Goal: Task Accomplishment & Management: Use online tool/utility

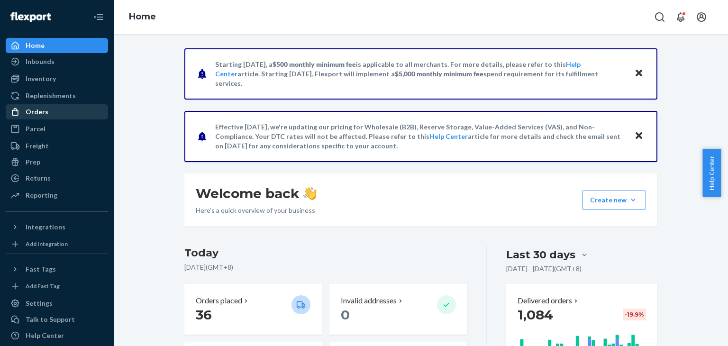
click at [51, 115] on div "Orders" at bounding box center [57, 111] width 101 height 13
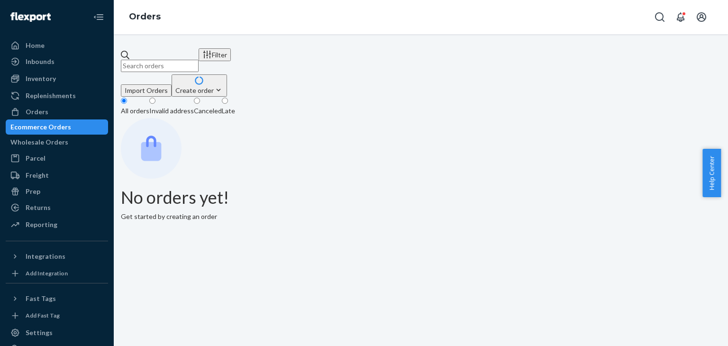
click at [199, 61] on input "text" at bounding box center [160, 66] width 78 height 12
paste input "TX1150056"
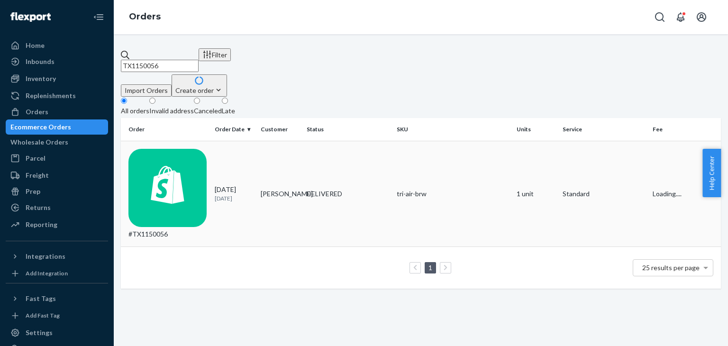
type input "TX1150056"
click at [176, 149] on div "#TX1150056" at bounding box center [168, 194] width 79 height 91
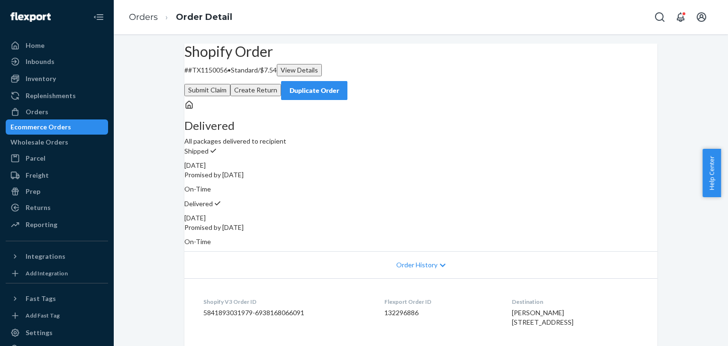
click at [340, 86] on div "Duplicate Order" at bounding box center [314, 90] width 50 height 9
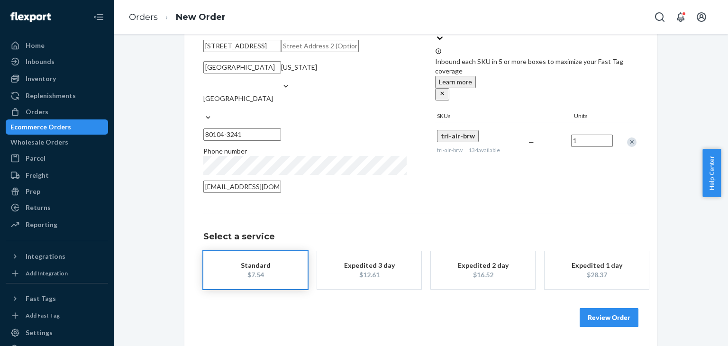
scroll to position [123, 0]
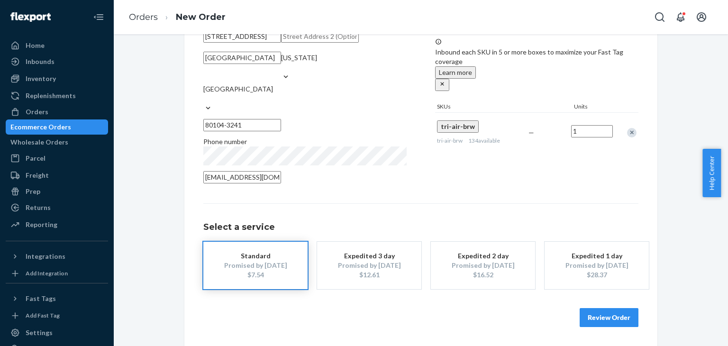
click at [602, 325] on button "Review Order" at bounding box center [609, 317] width 59 height 19
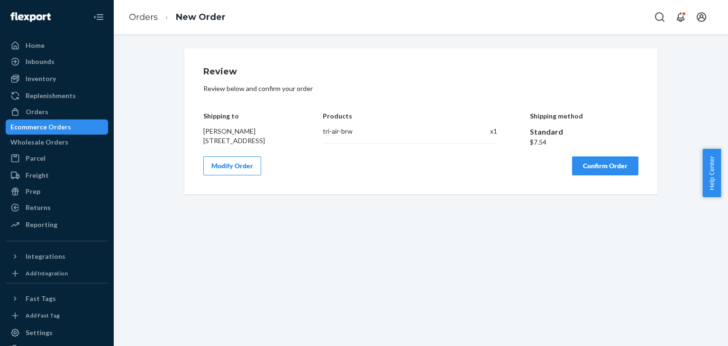
scroll to position [0, 0]
click at [618, 169] on button "Confirm Order" at bounding box center [605, 165] width 66 height 19
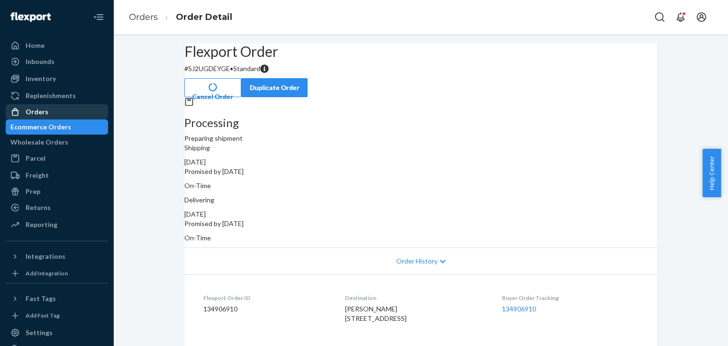
click at [28, 113] on div "Orders" at bounding box center [37, 111] width 23 height 9
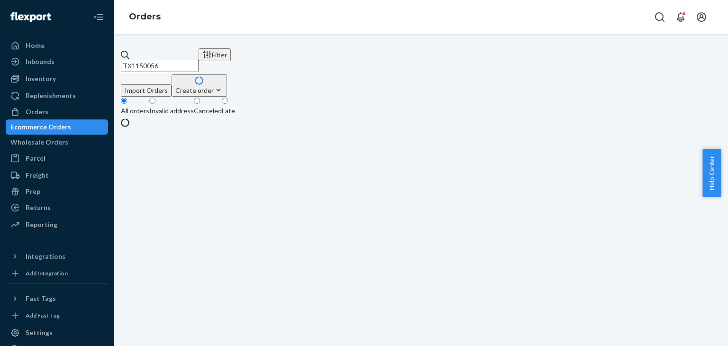
click at [199, 61] on input "TX1150056" at bounding box center [160, 66] width 78 height 12
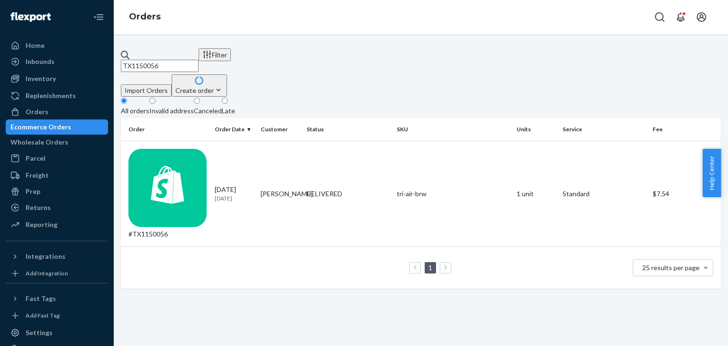
paste input "39907"
type input "TX1139907"
click at [186, 149] on div "#TX1139907" at bounding box center [168, 194] width 79 height 91
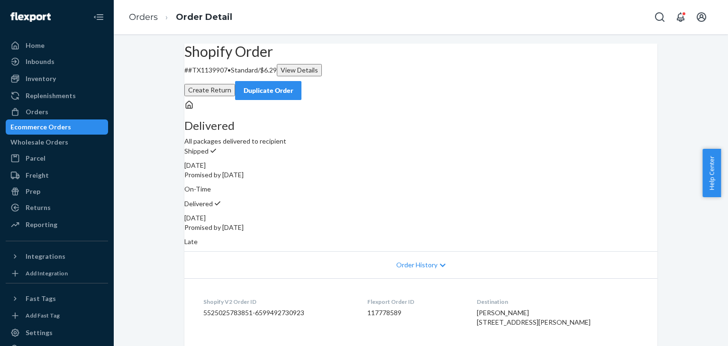
click at [294, 86] on div "Duplicate Order" at bounding box center [268, 90] width 50 height 9
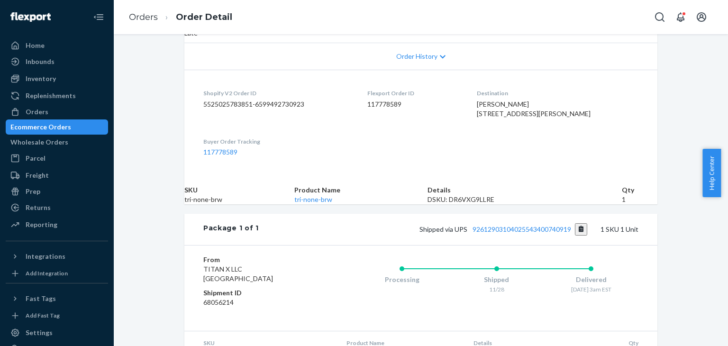
scroll to position [290, 0]
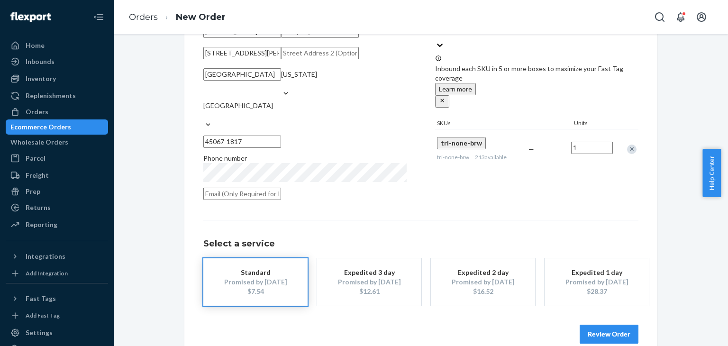
scroll to position [133, 0]
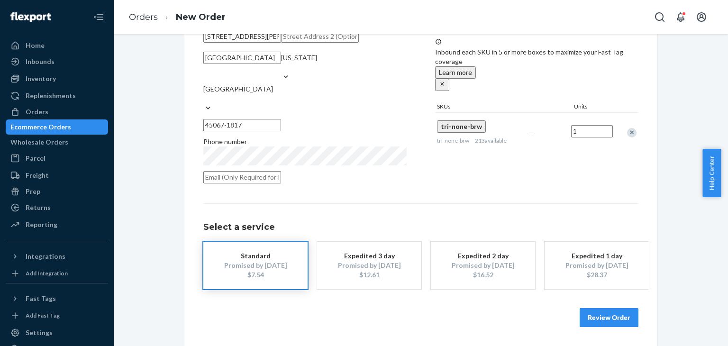
click at [608, 322] on button "Review Order" at bounding box center [609, 317] width 59 height 19
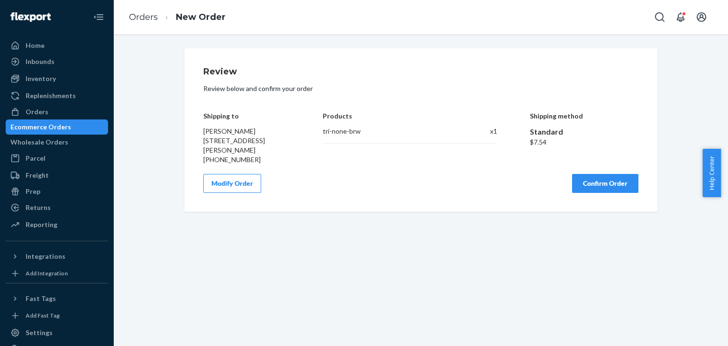
scroll to position [0, 0]
drag, startPoint x: 582, startPoint y: 179, endPoint x: 428, endPoint y: 126, distance: 163.0
click at [581, 179] on button "Confirm Order" at bounding box center [605, 183] width 66 height 19
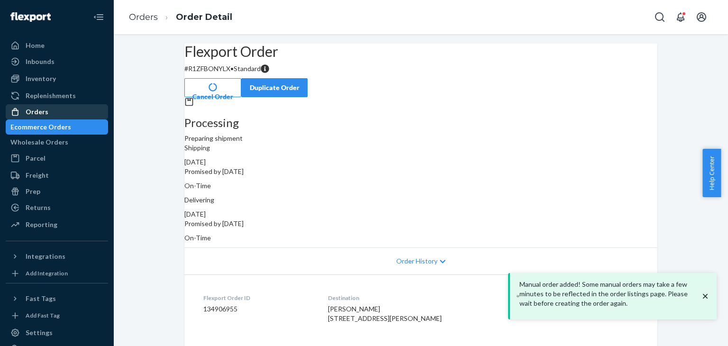
click at [51, 110] on div "Orders" at bounding box center [57, 111] width 101 height 13
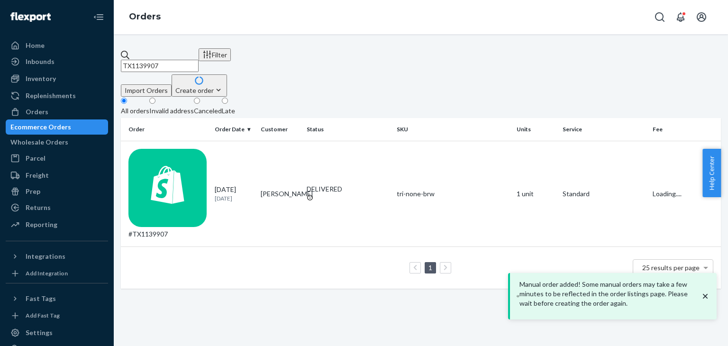
click at [199, 62] on input "TX1139907" at bounding box center [160, 66] width 78 height 12
paste input "#TX1150879"
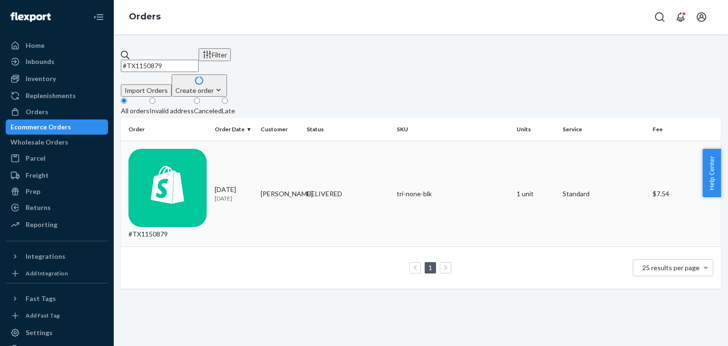
type input "#TX1150879"
click at [249, 185] on div "[DATE] [DATE]" at bounding box center [234, 194] width 38 height 18
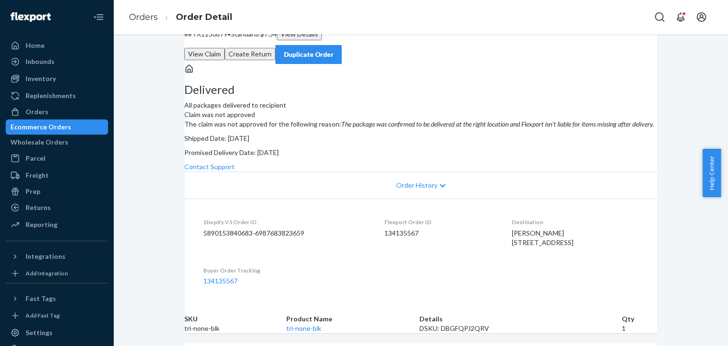
scroll to position [190, 0]
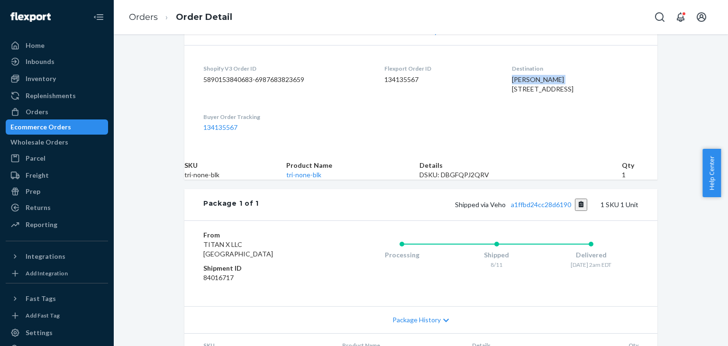
drag, startPoint x: 499, startPoint y: 149, endPoint x: 544, endPoint y: 150, distance: 45.1
click at [544, 150] on dl "Shopify V3 Order ID 5890153840683-6987683823659 Flexport Order ID 134135567 Des…" at bounding box center [420, 98] width 473 height 106
copy span "[PERSON_NAME]"
click at [61, 112] on div "Orders" at bounding box center [57, 111] width 101 height 13
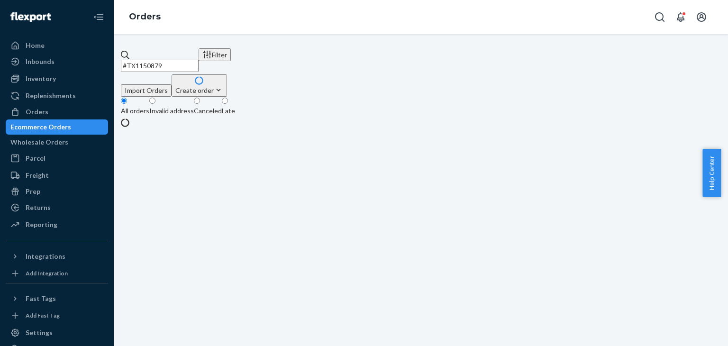
click at [194, 60] on input "#TX1150879" at bounding box center [160, 66] width 78 height 12
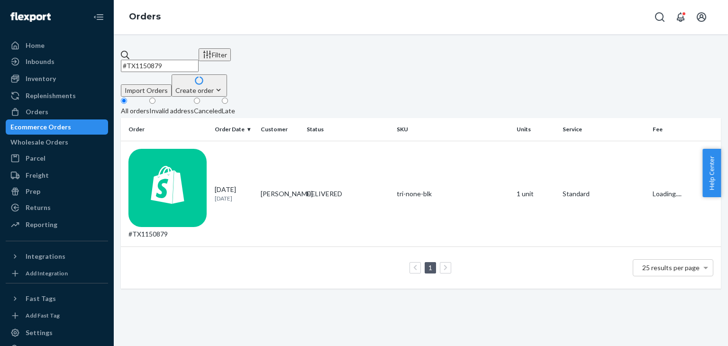
paste input "[PERSON_NAME]"
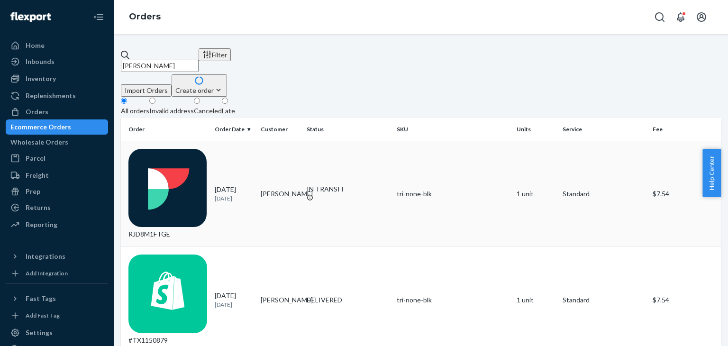
type input "[PERSON_NAME]"
click at [188, 149] on div "RJD8M1FTGE" at bounding box center [168, 194] width 79 height 91
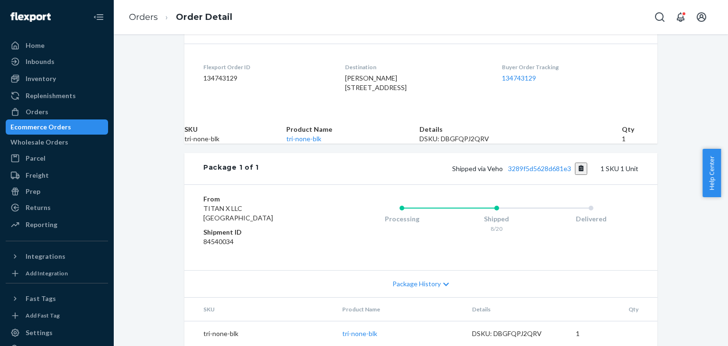
scroll to position [282, 0]
click at [514, 165] on link "3289f5d5628d681e3" at bounding box center [539, 169] width 63 height 8
click at [70, 114] on div "Orders" at bounding box center [57, 111] width 101 height 13
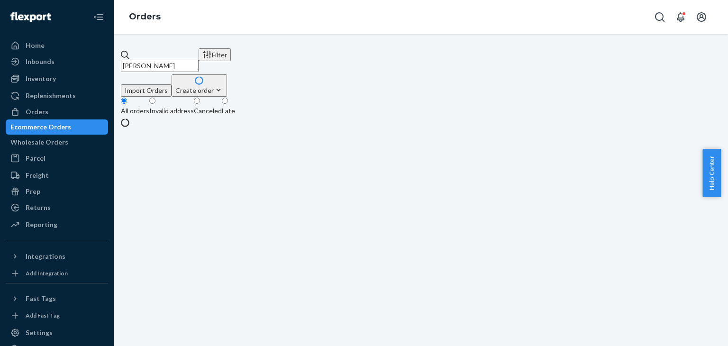
click at [199, 61] on input "[PERSON_NAME]" at bounding box center [160, 66] width 78 height 12
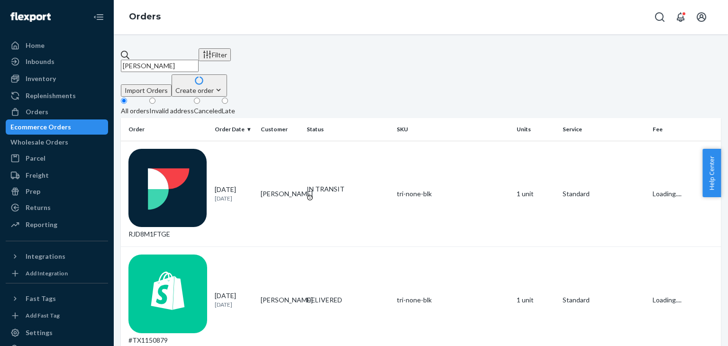
paste input "[PERSON_NAME]"
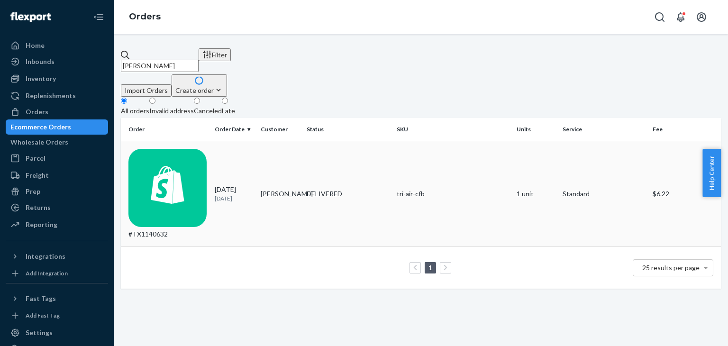
type input "[PERSON_NAME]"
click at [234, 185] on div "[DATE] [DATE]" at bounding box center [234, 194] width 38 height 18
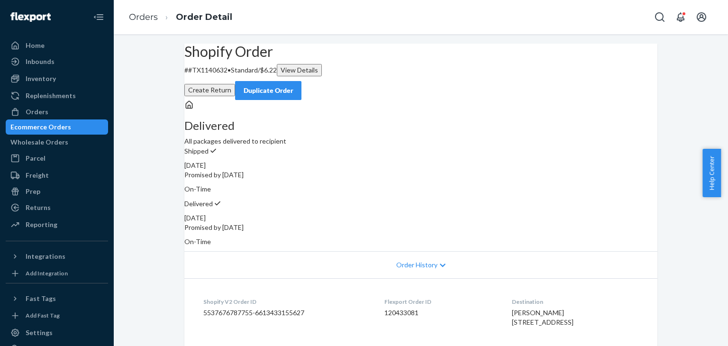
click at [302, 83] on button "Duplicate Order" at bounding box center [268, 90] width 66 height 19
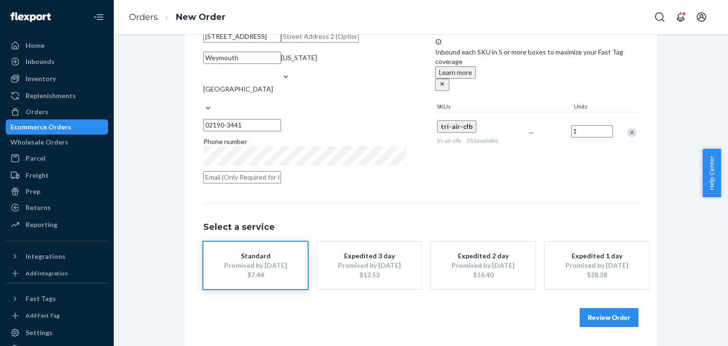
scroll to position [95, 0]
drag, startPoint x: 59, startPoint y: 117, endPoint x: 113, endPoint y: 93, distance: 59.0
click at [59, 117] on div "Orders" at bounding box center [57, 111] width 101 height 13
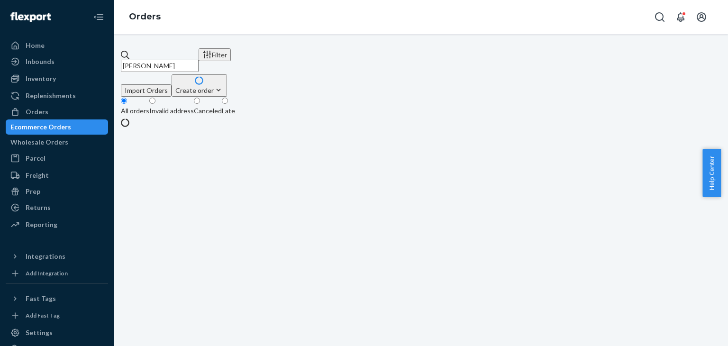
click at [199, 61] on input "[PERSON_NAME]" at bounding box center [160, 66] width 78 height 12
paste input "[PERSON_NAME]"
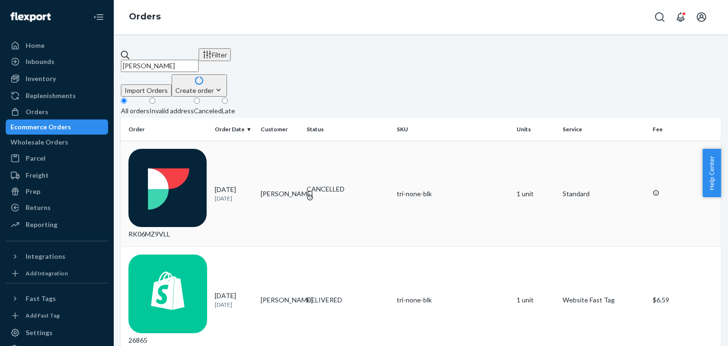
type input "[PERSON_NAME]"
click at [257, 141] on td "[DATE] [DATE]" at bounding box center [234, 194] width 46 height 106
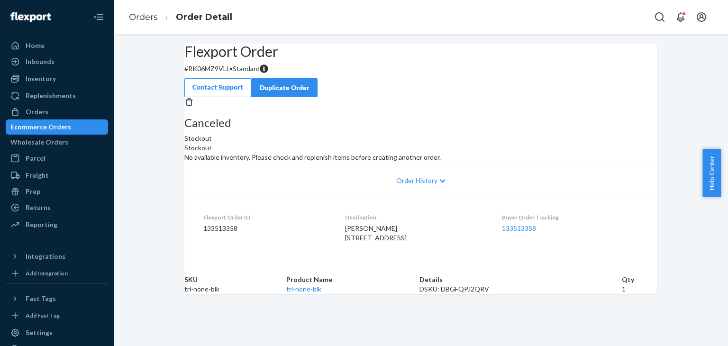
scroll to position [53, 0]
drag, startPoint x: 350, startPoint y: 320, endPoint x: 321, endPoint y: 321, distance: 29.9
click at [321, 294] on tr "tri-none-blk tri-none-blk DSKU: DBGFQPJ2QRV 1" at bounding box center [420, 289] width 473 height 9
copy tr "tri-none-blk"
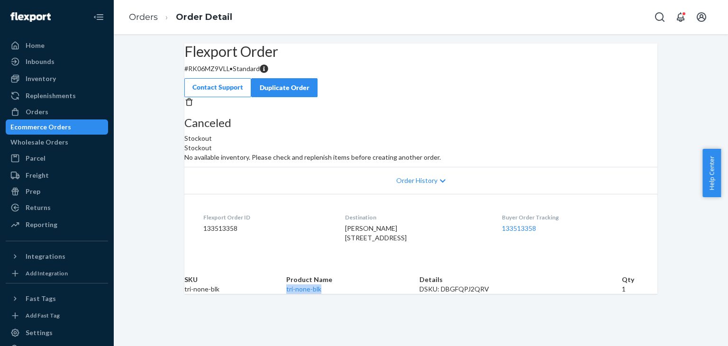
click at [310, 83] on div "Duplicate Order" at bounding box center [284, 87] width 50 height 9
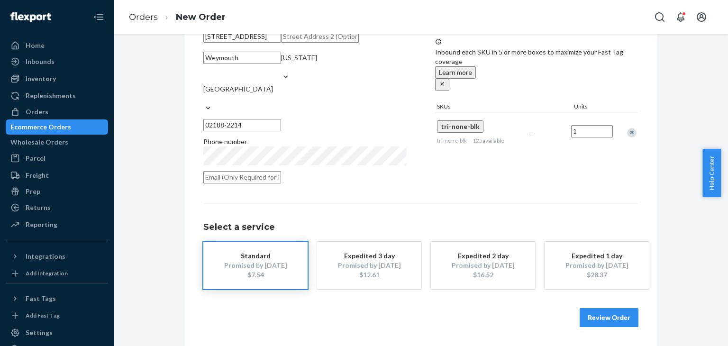
scroll to position [133, 0]
click at [601, 313] on button "Review Order" at bounding box center [609, 317] width 59 height 19
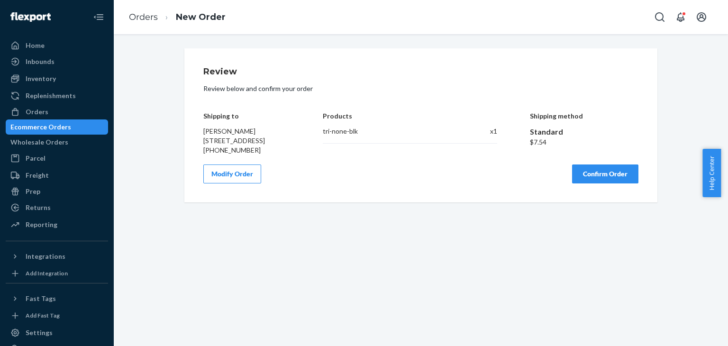
scroll to position [0, 0]
click at [596, 184] on button "Confirm Order" at bounding box center [605, 174] width 66 height 19
